Goal: Task Accomplishment & Management: Complete application form

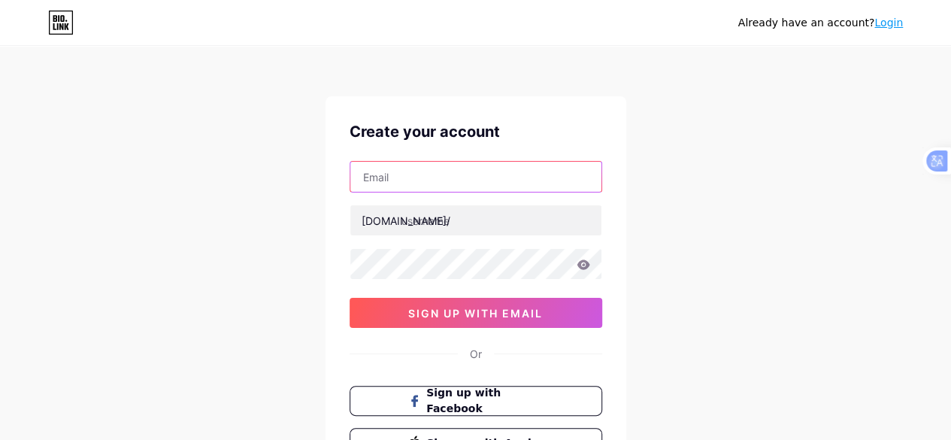
click at [407, 174] on input "text" at bounding box center [475, 177] width 251 height 30
type input "[EMAIL_ADDRESS][DOMAIN_NAME]"
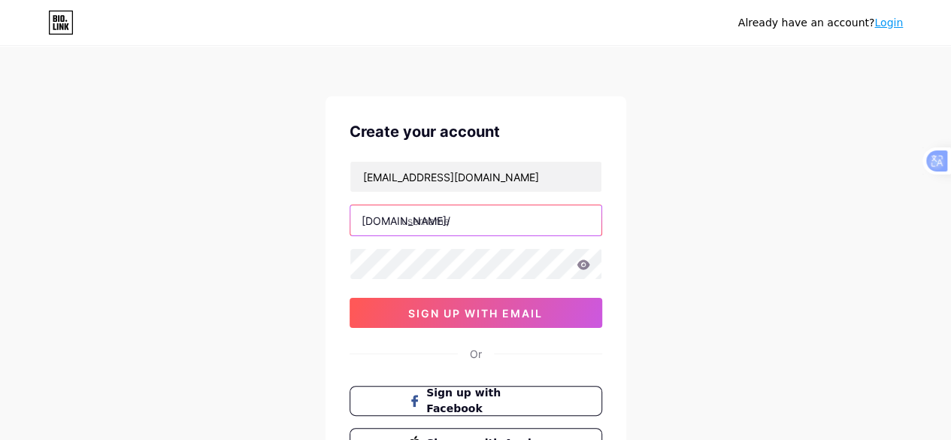
click at [483, 224] on input "text" at bounding box center [475, 220] width 251 height 30
click at [459, 222] on input "text" at bounding box center [475, 220] width 251 height 30
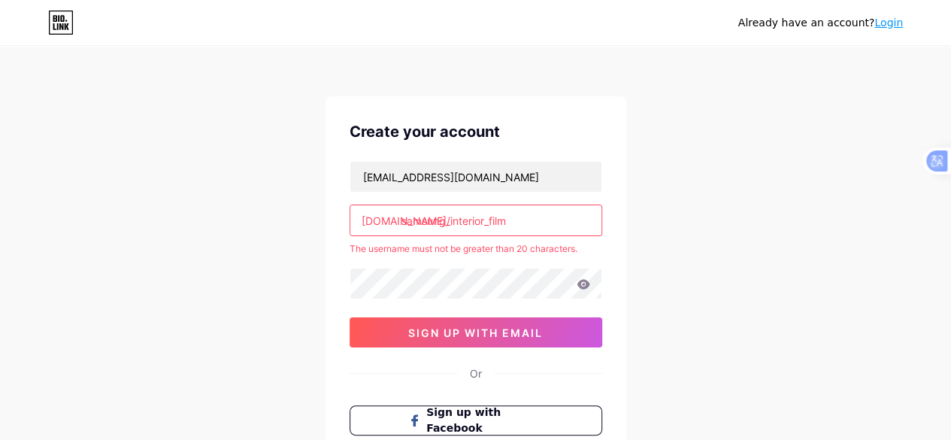
click at [527, 219] on input "samsung_interior_film" at bounding box center [475, 220] width 251 height 30
click at [487, 218] on input "samsung_interior_film" at bounding box center [475, 220] width 251 height 30
click at [448, 223] on input "samsung_interiorfilm" at bounding box center [475, 220] width 251 height 30
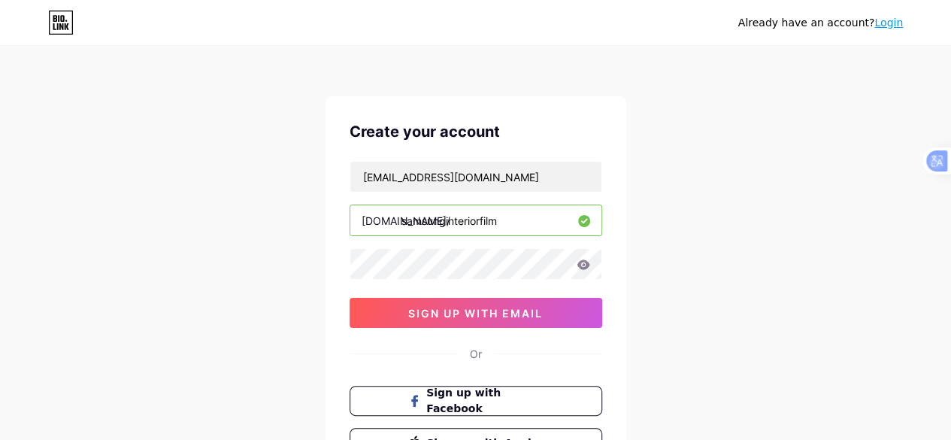
type input "samsunginteriorfilm"
click at [582, 268] on icon at bounding box center [583, 264] width 13 height 10
click at [587, 265] on icon at bounding box center [583, 264] width 13 height 10
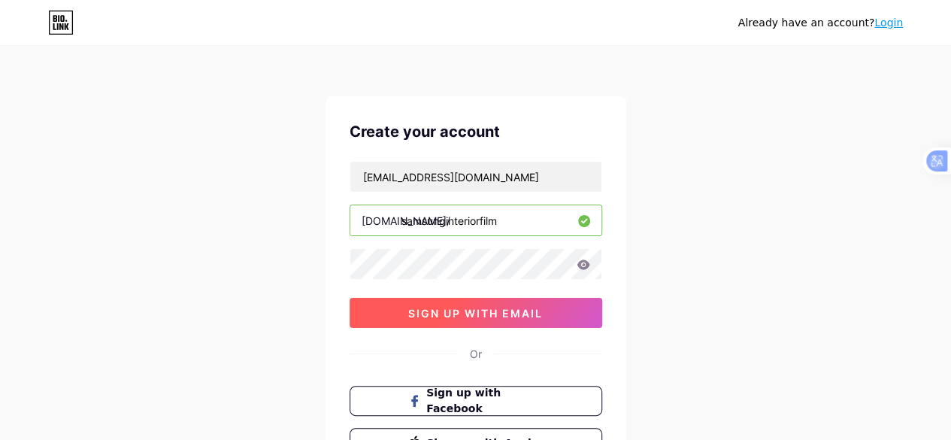
click at [477, 320] on button "sign up with email" at bounding box center [476, 313] width 253 height 30
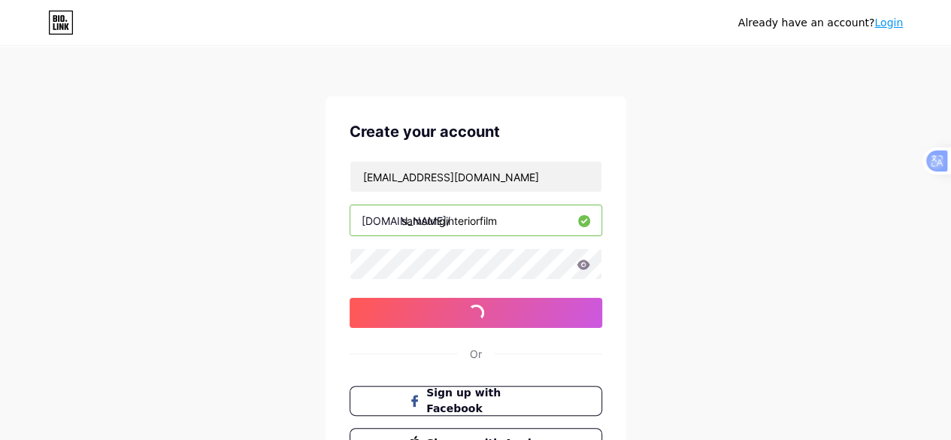
click at [589, 261] on icon at bounding box center [584, 264] width 14 height 11
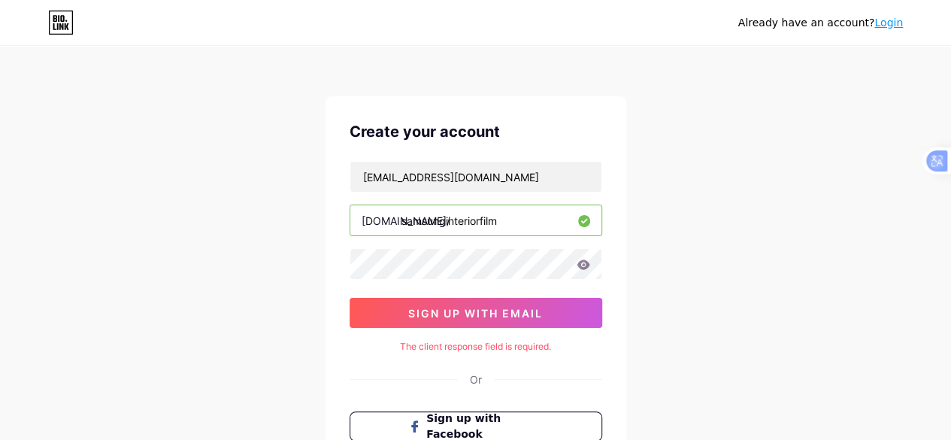
click at [554, 217] on input "samsunginteriorfilm" at bounding box center [475, 220] width 251 height 30
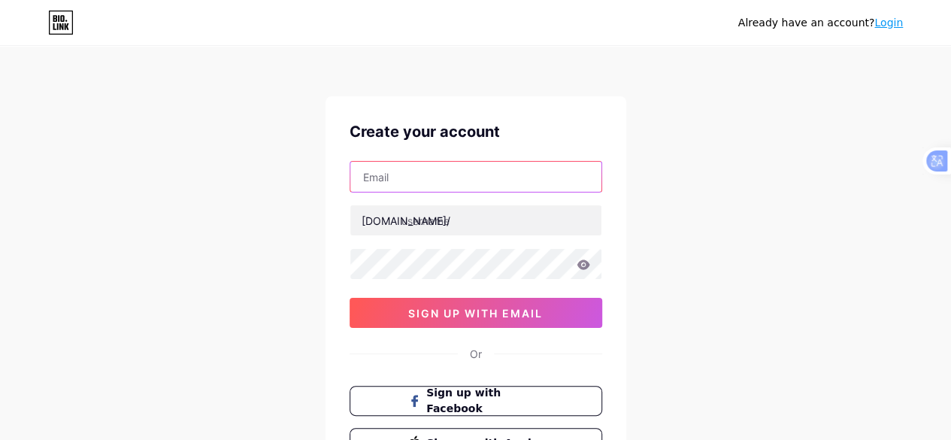
click at [438, 177] on input "text" at bounding box center [475, 177] width 251 height 30
click at [451, 181] on input "text" at bounding box center [475, 177] width 251 height 30
click at [430, 177] on input "text" at bounding box center [475, 177] width 251 height 30
type input "[EMAIL_ADDRESS][DOMAIN_NAME]"
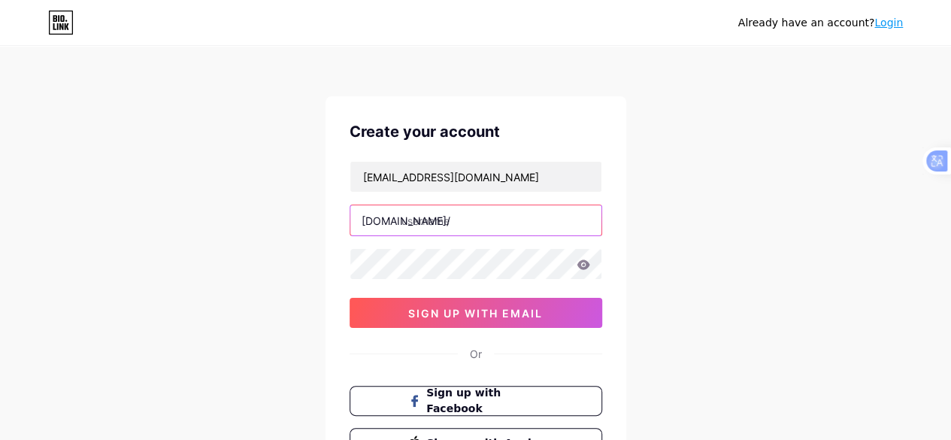
click at [465, 224] on input "text" at bounding box center [475, 220] width 251 height 30
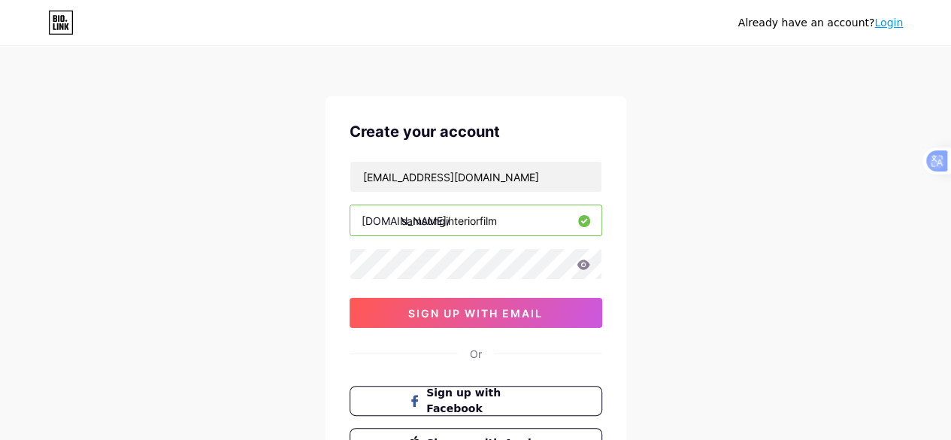
type input "samsunginteriorfilm"
click at [584, 264] on icon at bounding box center [584, 264] width 14 height 11
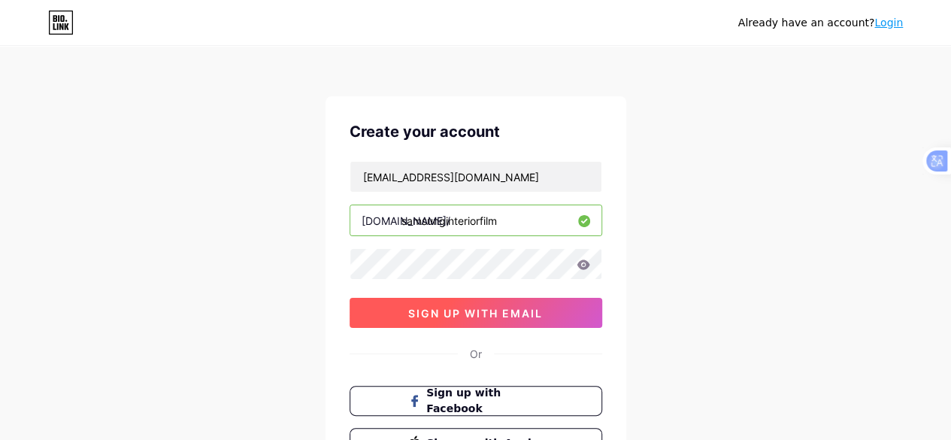
click at [511, 308] on span "sign up with email" at bounding box center [475, 313] width 135 height 13
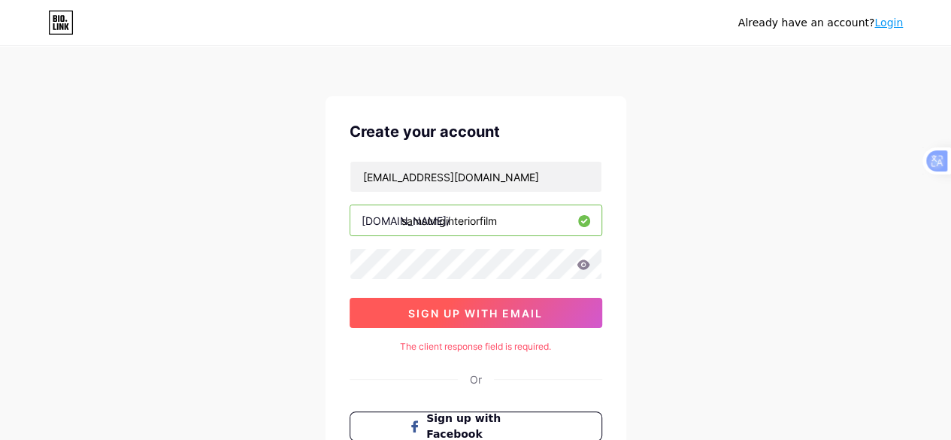
click at [478, 309] on span "sign up with email" at bounding box center [475, 313] width 135 height 13
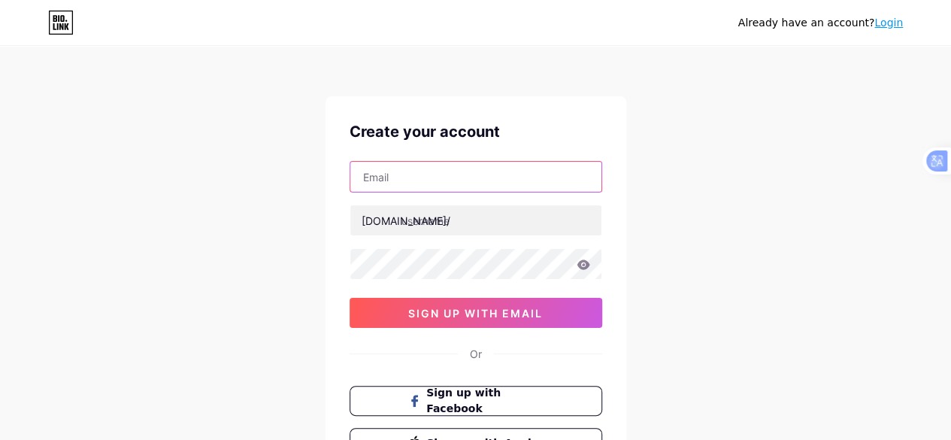
click at [362, 173] on input "text" at bounding box center [475, 177] width 251 height 30
type input "[EMAIL_ADDRESS][DOMAIN_NAME]"
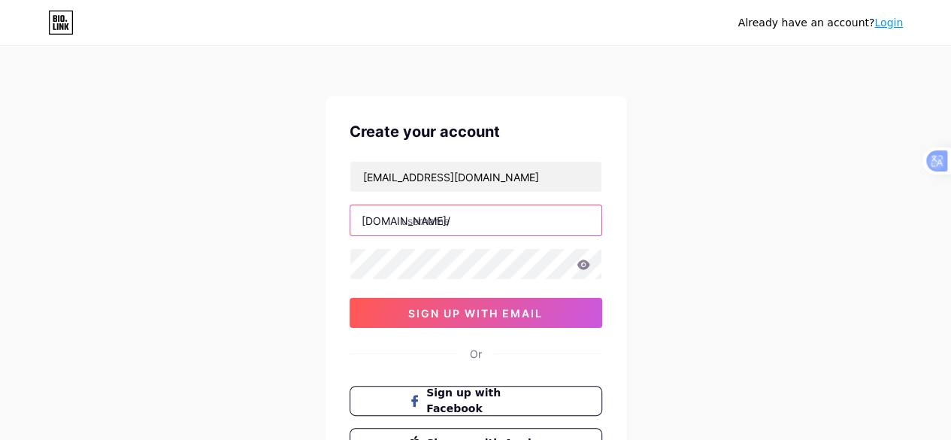
click at [490, 220] on input "text" at bounding box center [475, 220] width 251 height 30
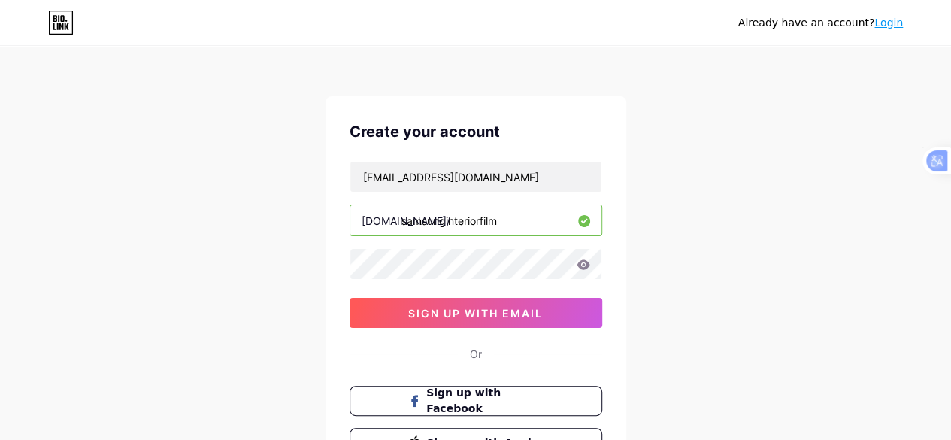
type input "samsunginteriorfilm"
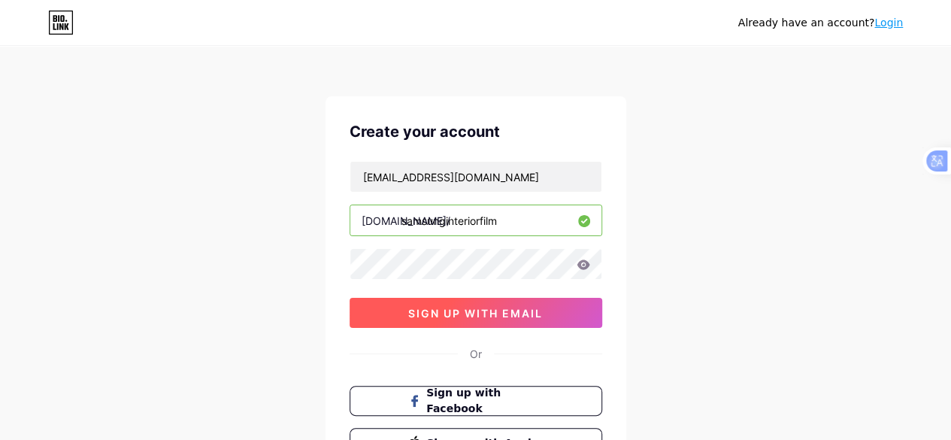
click at [572, 313] on button "sign up with email" at bounding box center [476, 313] width 253 height 30
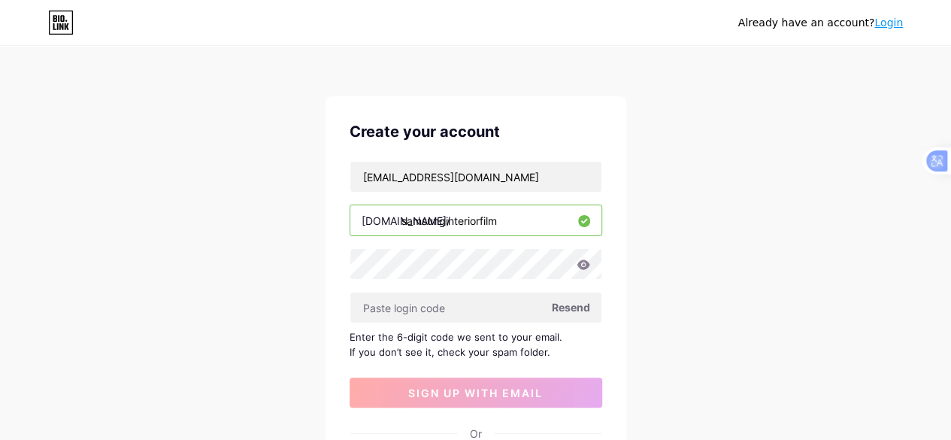
click at [570, 306] on span "Resend" at bounding box center [571, 307] width 38 height 16
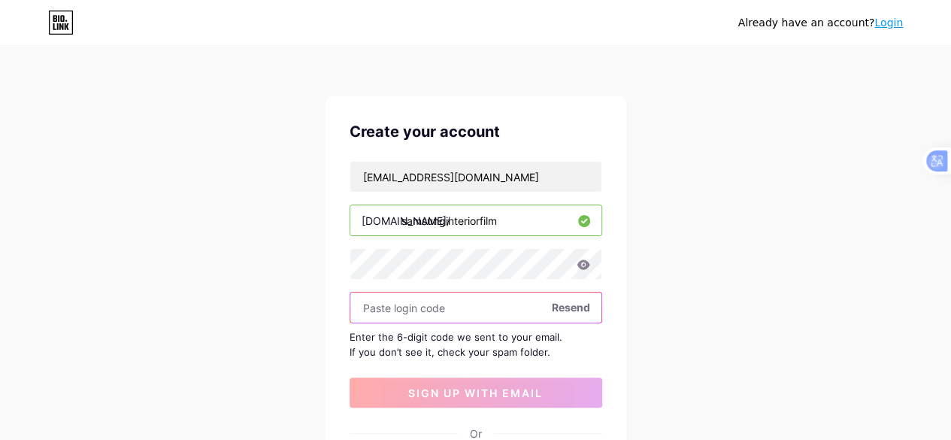
paste input "618942"
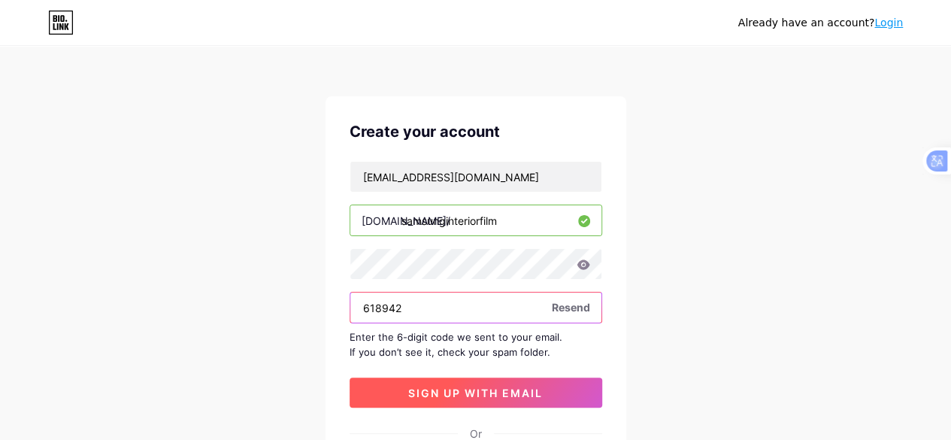
type input "618942"
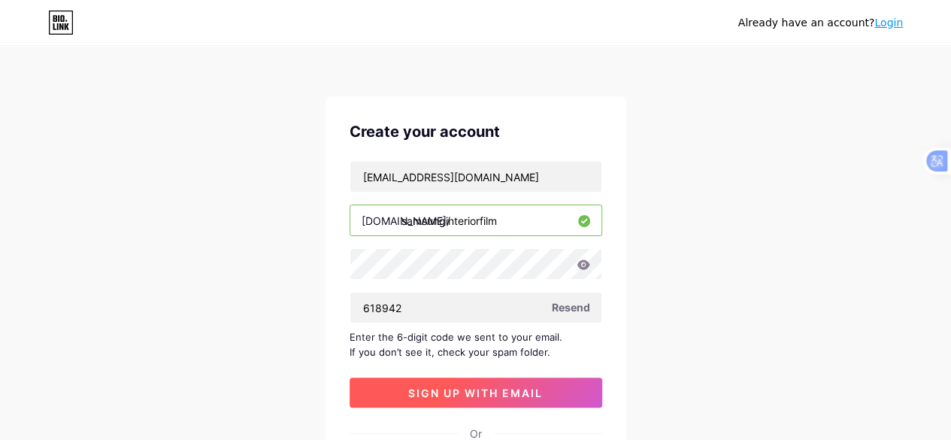
click at [460, 390] on span "sign up with email" at bounding box center [475, 393] width 135 height 13
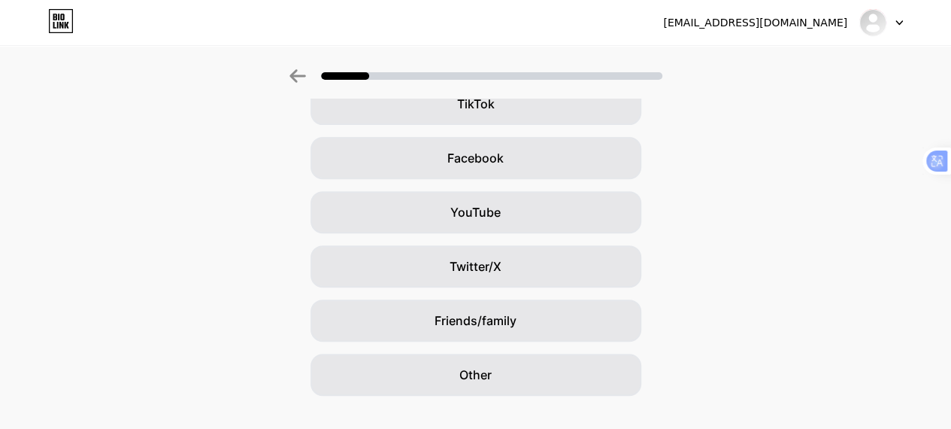
scroll to position [220, 0]
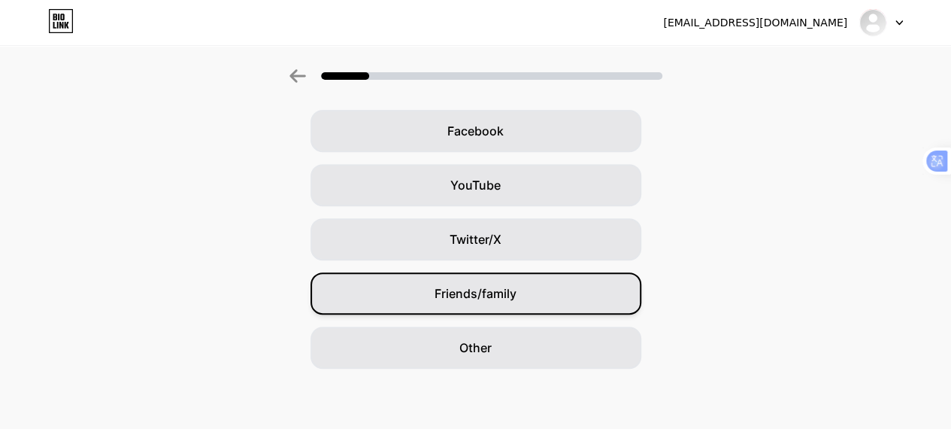
click at [594, 296] on div "Friends/family" at bounding box center [476, 293] width 331 height 42
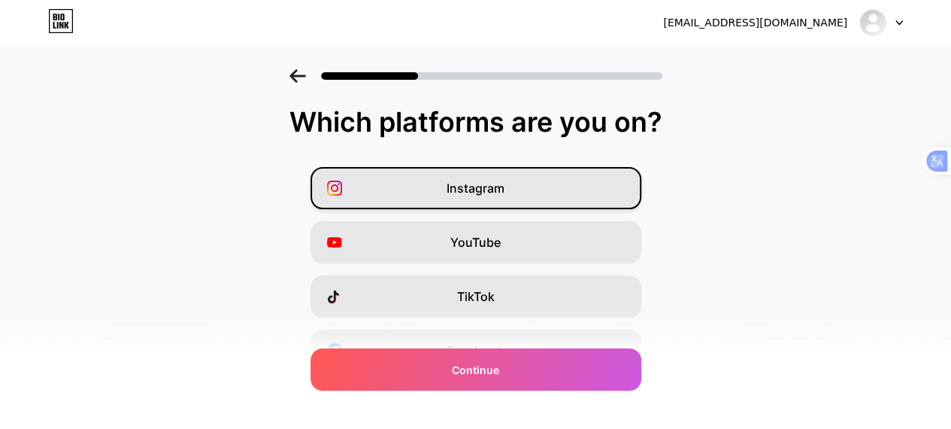
click at [499, 194] on span "Instagram" at bounding box center [476, 188] width 58 height 18
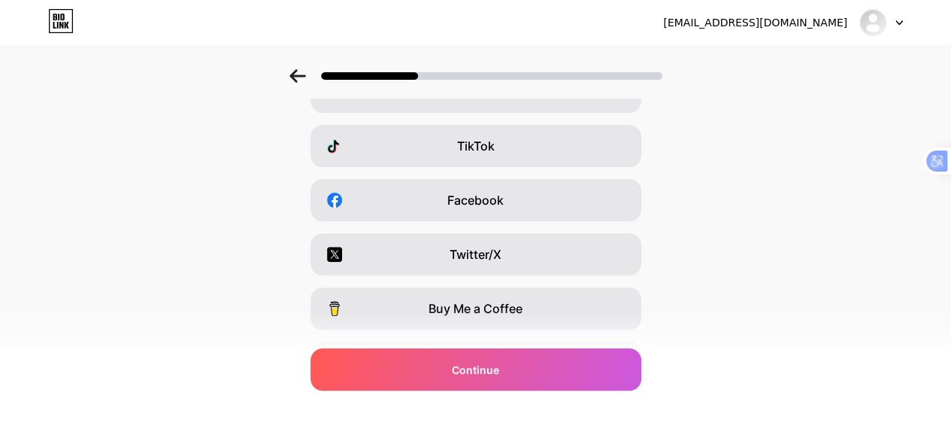
click at [499, 194] on span "Facebook" at bounding box center [475, 200] width 56 height 18
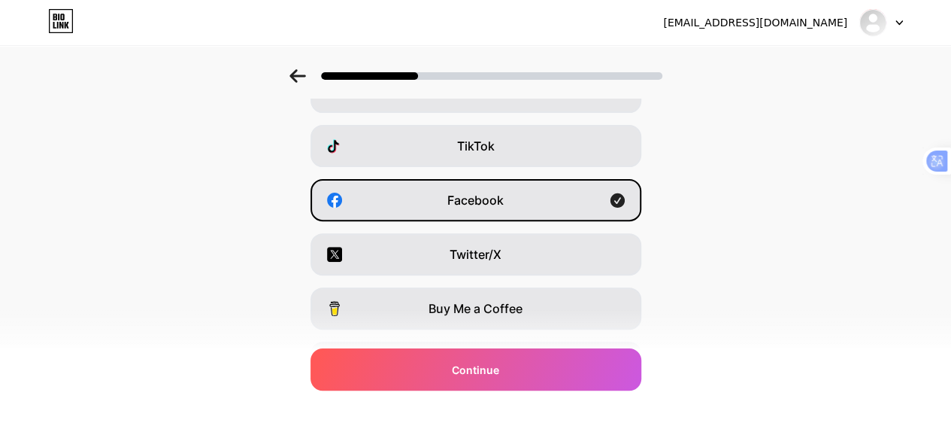
scroll to position [295, 0]
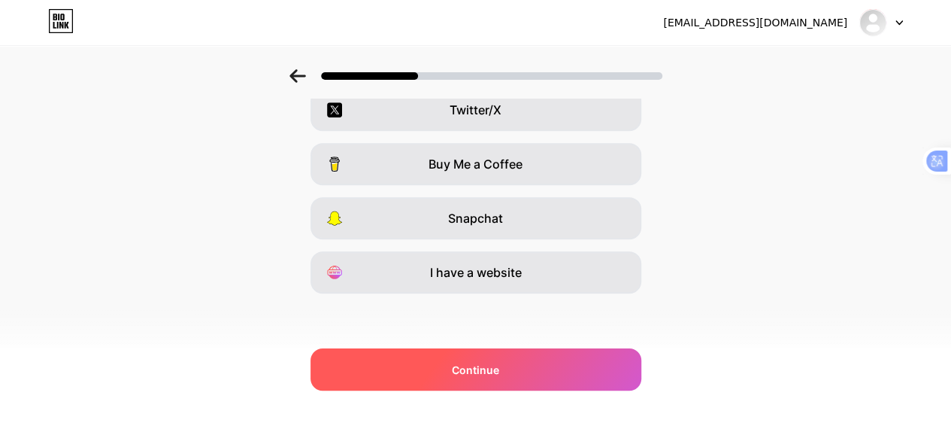
click at [501, 355] on div "Continue" at bounding box center [476, 369] width 331 height 42
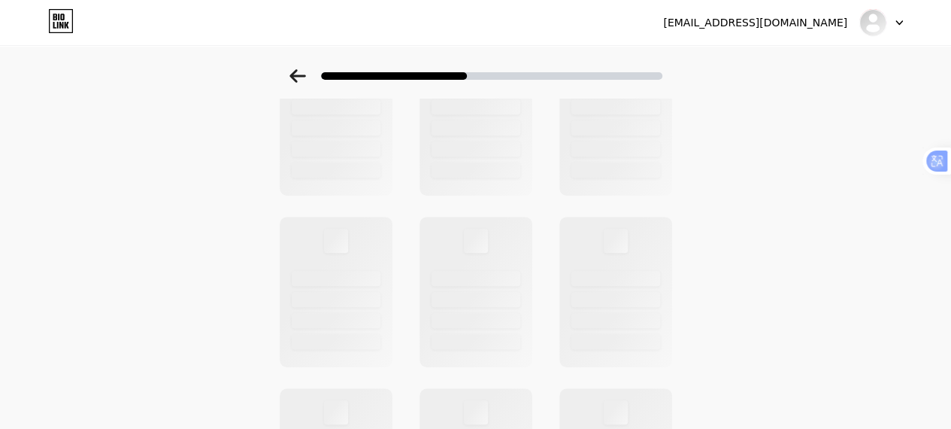
scroll to position [0, 0]
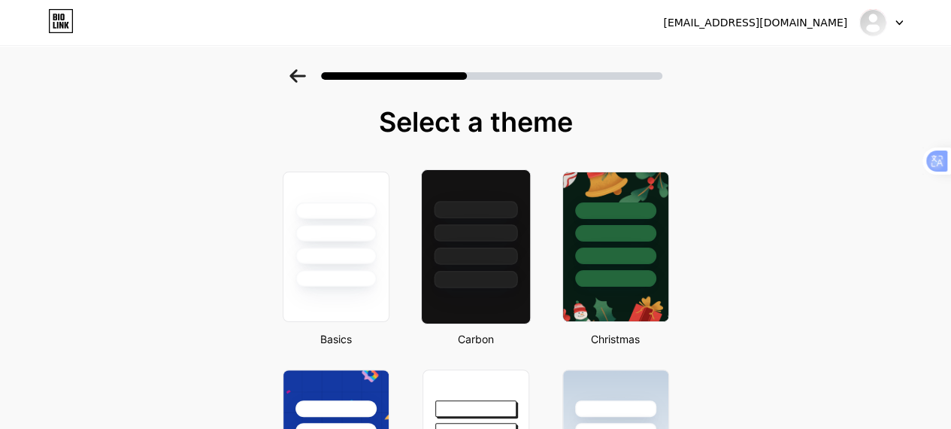
click at [511, 252] on div at bounding box center [475, 255] width 83 height 17
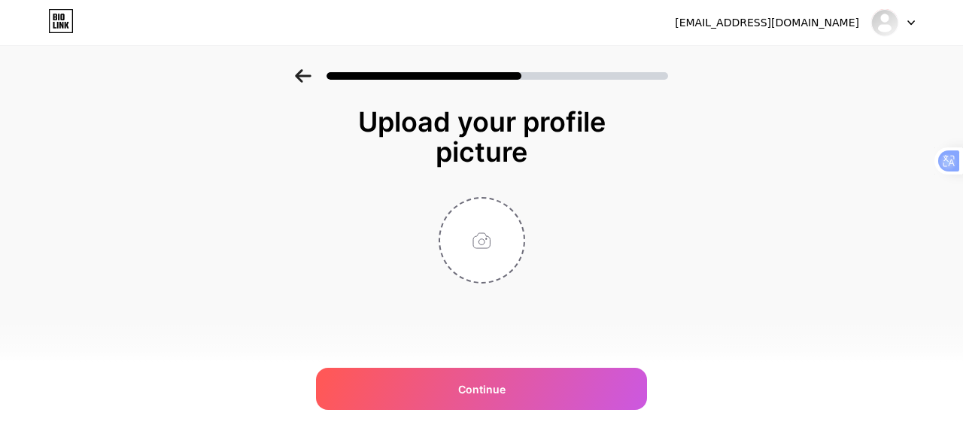
click at [477, 180] on div "Upload your profile picture Continue" at bounding box center [481, 195] width 301 height 177
click at [470, 234] on input "file" at bounding box center [481, 240] width 83 height 83
type input "C:\fakepath\Untitled design (5).png"
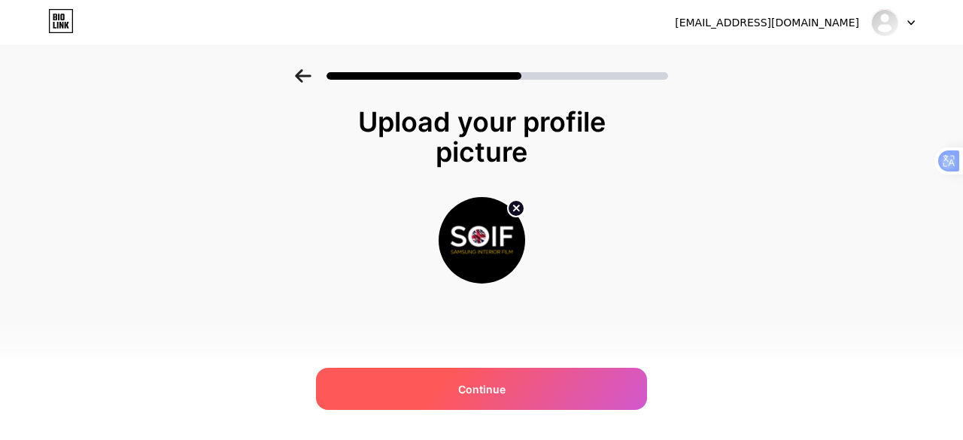
click at [501, 386] on span "Continue" at bounding box center [481, 389] width 47 height 16
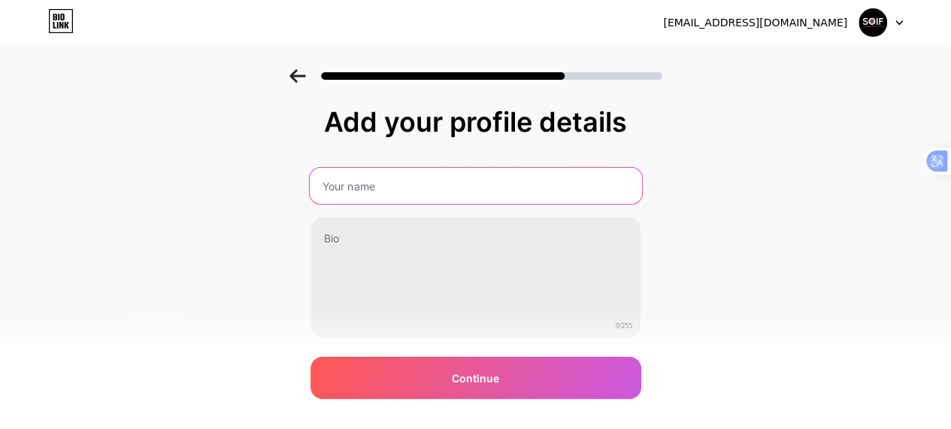
click at [496, 183] on input "text" at bounding box center [475, 186] width 332 height 36
type input "Samsung Interior Film"
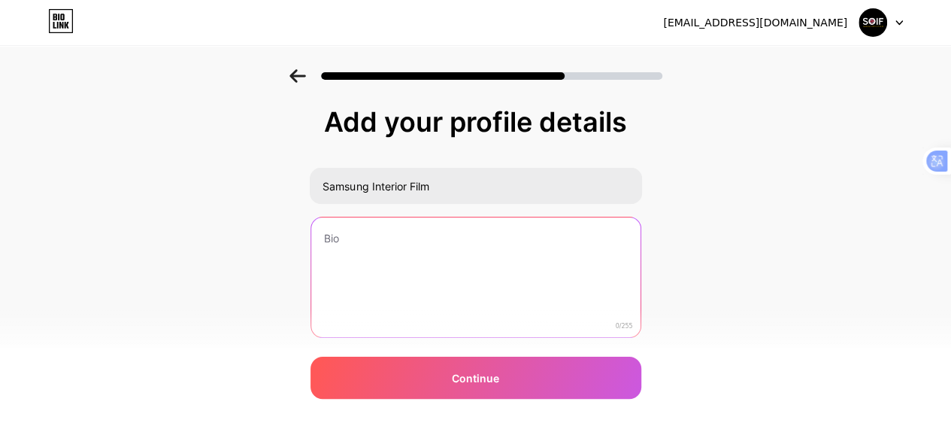
click at [467, 250] on textarea at bounding box center [475, 277] width 329 height 121
paste textarea "SOIF, the UK’s leader in interior vinyl wraps, offers 500+ finishes for stylish…"
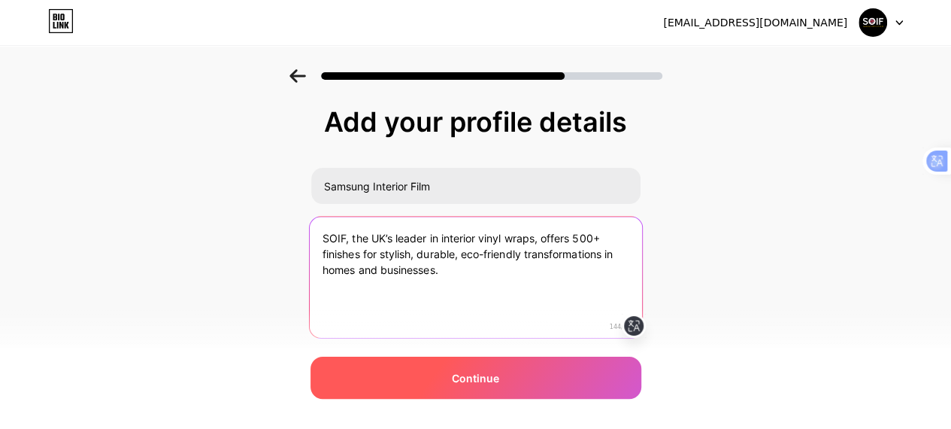
type textarea "SOIF, the UK’s leader in interior vinyl wraps, offers 500+ finishes for stylish…"
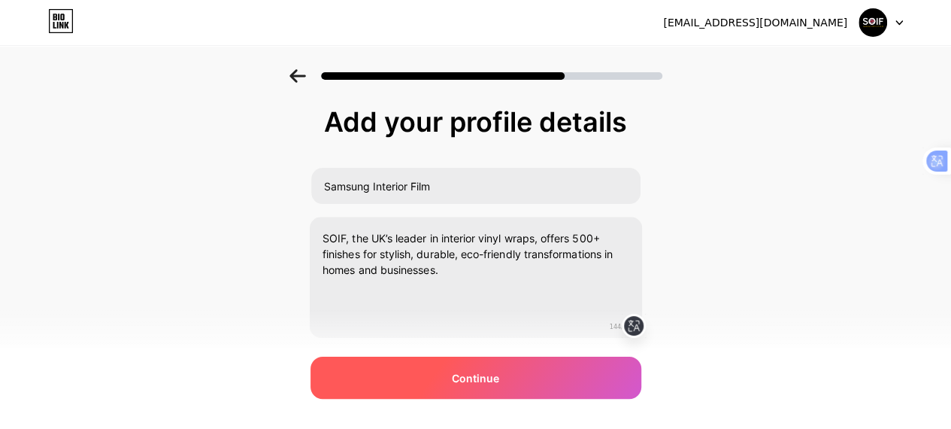
click at [462, 391] on div "Continue" at bounding box center [476, 377] width 331 height 42
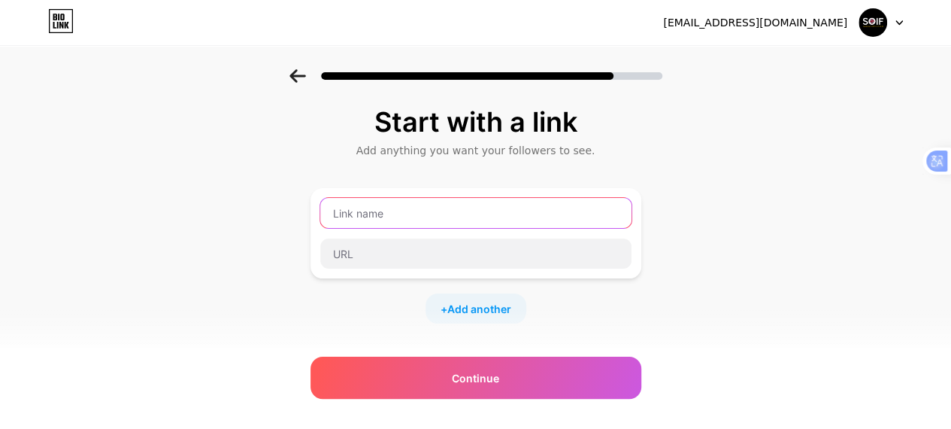
click at [508, 205] on input "text" at bounding box center [475, 213] width 311 height 30
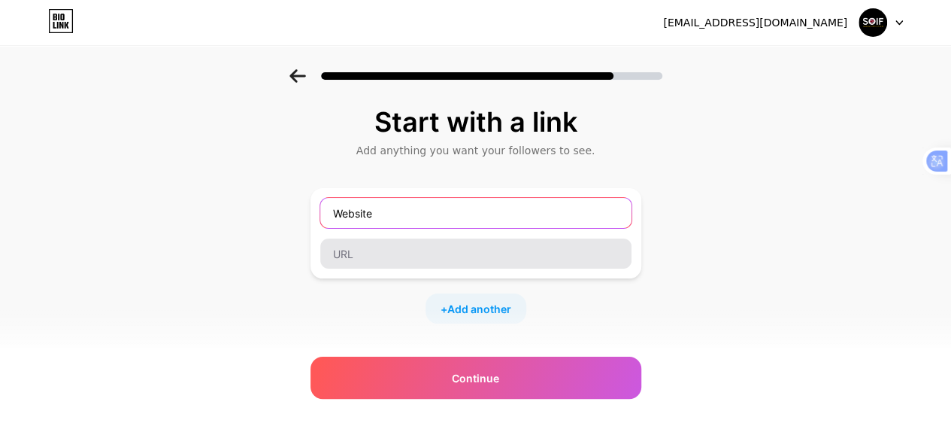
type input "Website"
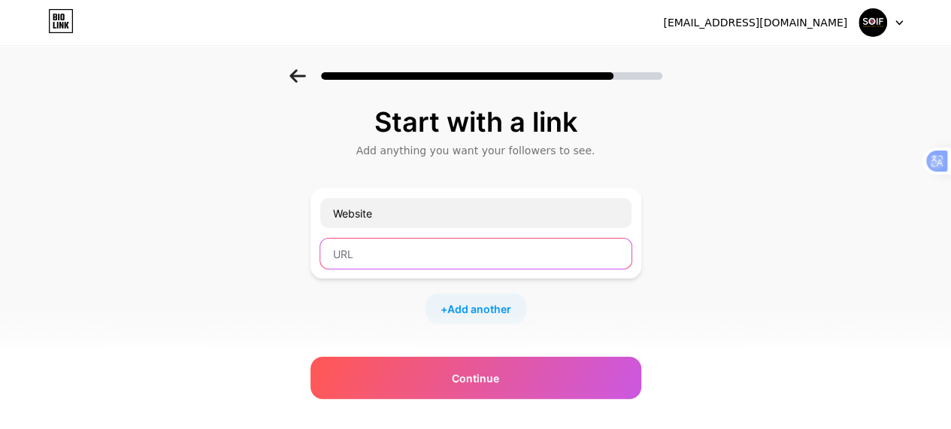
click at [507, 260] on input "text" at bounding box center [475, 253] width 311 height 30
paste input "https://surfexfilm.uk/"
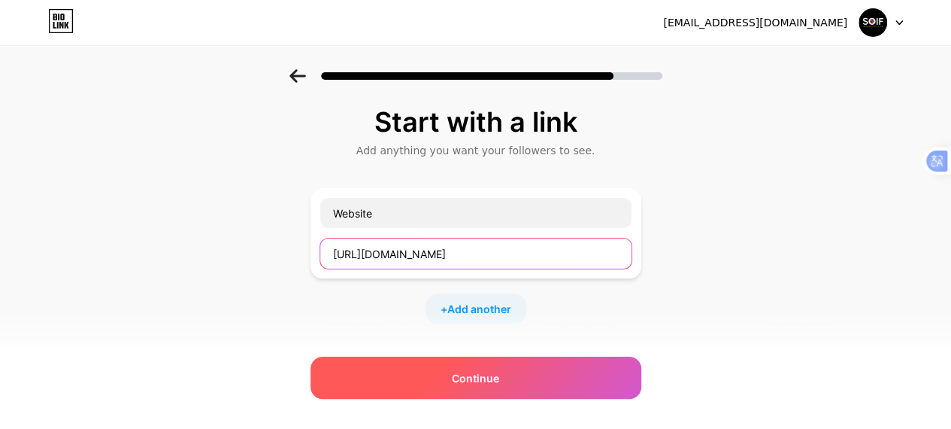
type input "https://surfexfilm.uk/"
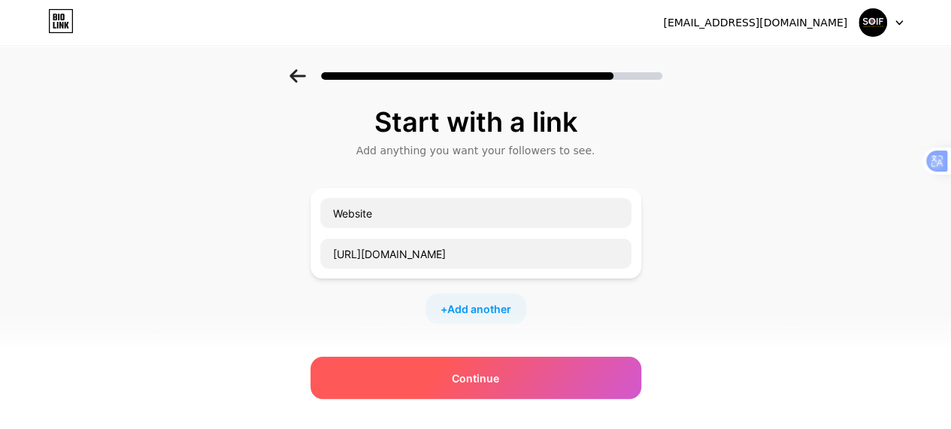
click at [444, 369] on div "Continue" at bounding box center [476, 377] width 331 height 42
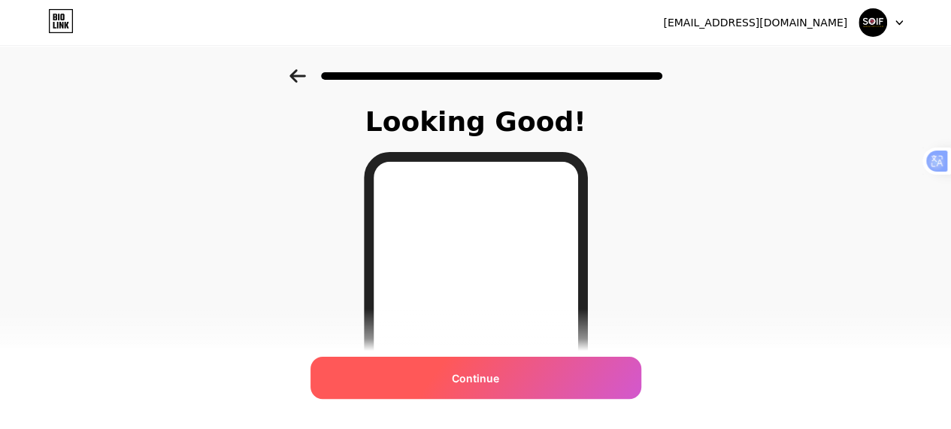
click at [483, 389] on div "Continue" at bounding box center [476, 377] width 331 height 42
